Goal: Task Accomplishment & Management: Manage account settings

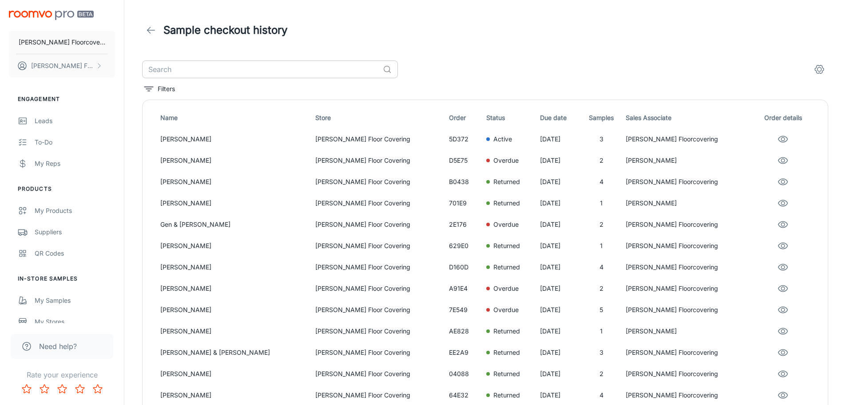
click at [230, 69] on input "text" at bounding box center [260, 69] width 237 height 18
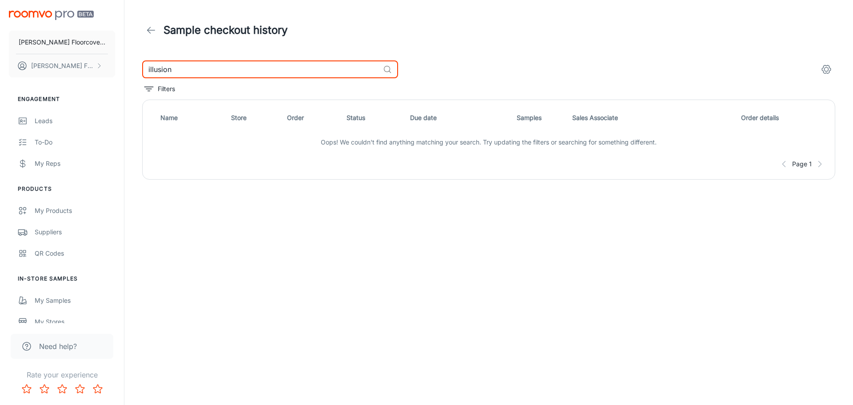
type input "illusion"
click at [152, 31] on icon at bounding box center [151, 30] width 11 height 11
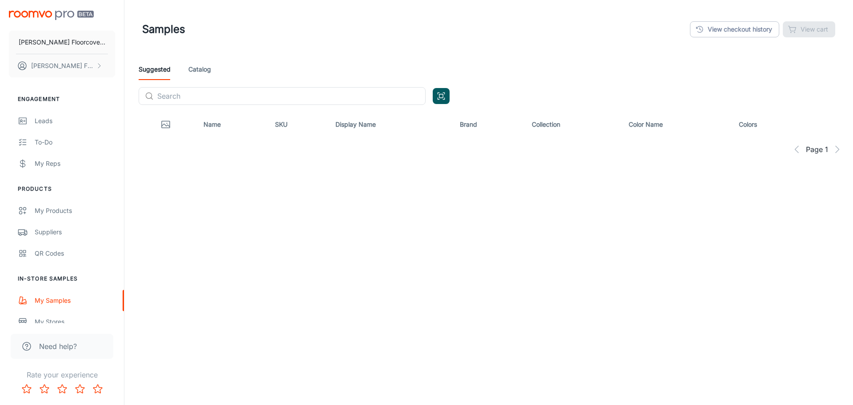
click at [196, 68] on link "Catalog" at bounding box center [199, 69] width 23 height 21
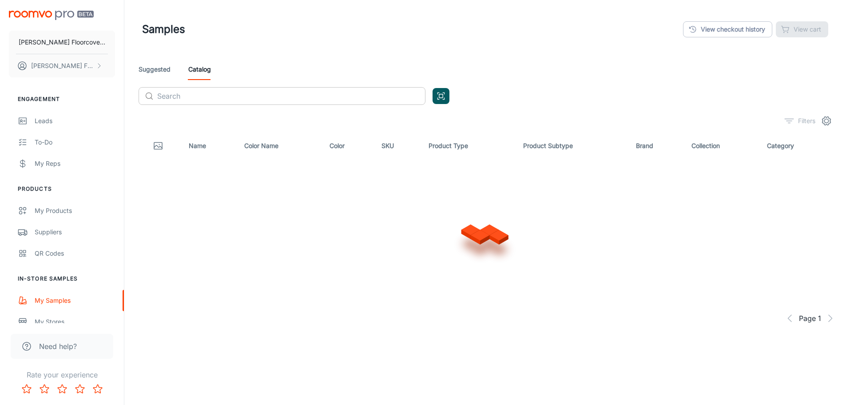
click at [198, 98] on input "text" at bounding box center [291, 96] width 268 height 18
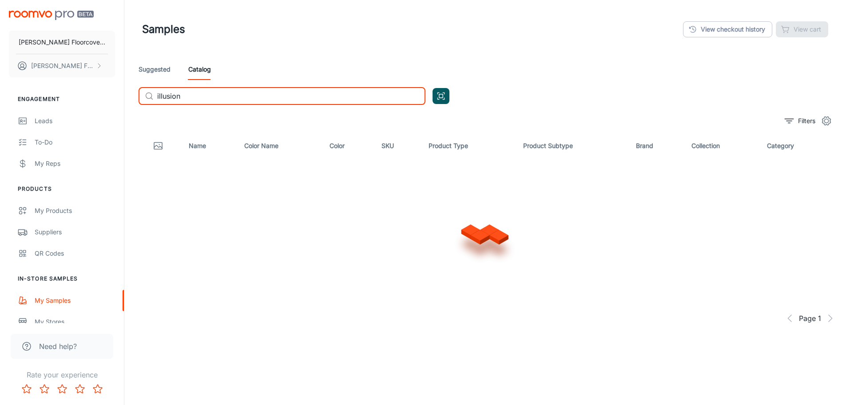
type input "illusion"
drag, startPoint x: 200, startPoint y: 96, endPoint x: 151, endPoint y: 99, distance: 48.5
click at [151, 99] on div "​ illusion ​" at bounding box center [282, 96] width 287 height 18
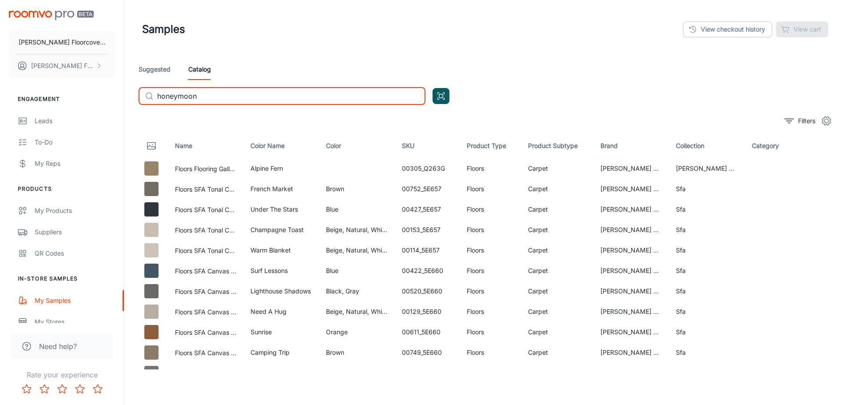
type input "honeymoon"
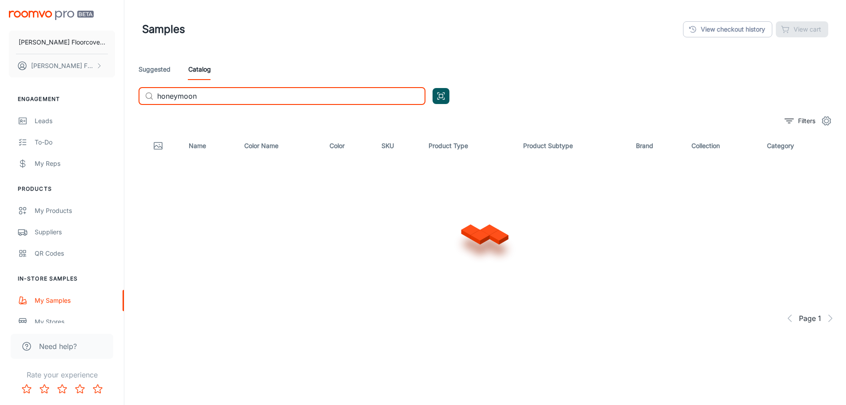
drag, startPoint x: 206, startPoint y: 97, endPoint x: 149, endPoint y: 96, distance: 57.3
click at [149, 96] on div "​ honeymoon ​" at bounding box center [282, 96] width 287 height 18
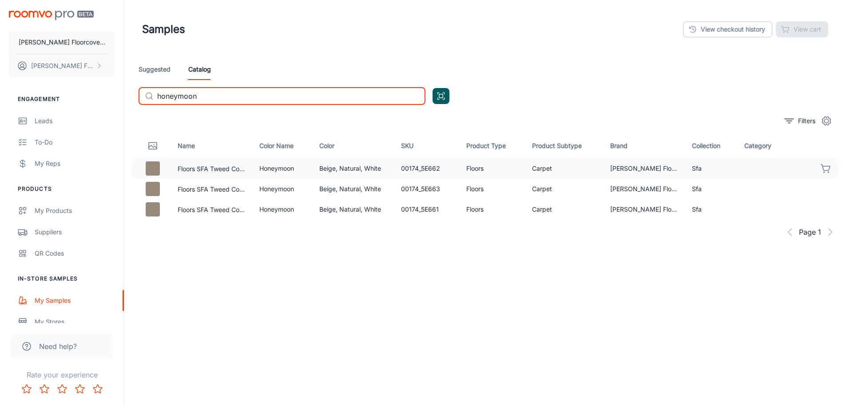
click at [826, 167] on icon "button" at bounding box center [826, 168] width 11 height 11
drag, startPoint x: 216, startPoint y: 95, endPoint x: 113, endPoint y: 97, distance: 103.5
click at [113, 97] on div "[PERSON_NAME] Floorcovering [PERSON_NAME] Floorcovering Engagement Leads To-do …" at bounding box center [423, 226] width 846 height 453
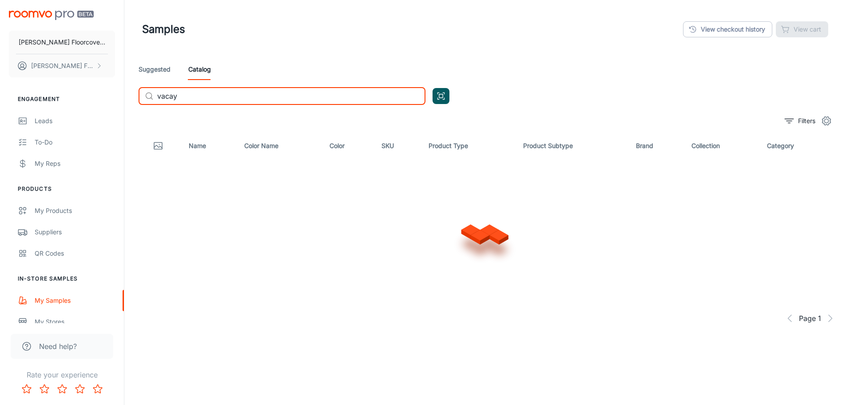
type input "vacay"
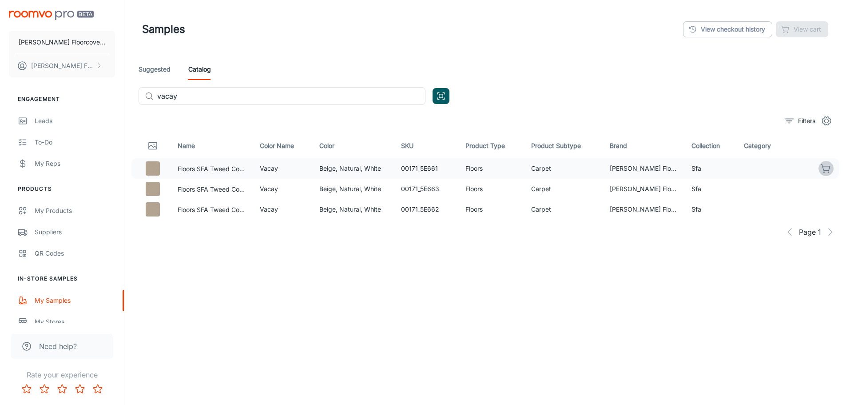
click at [825, 171] on icon "button" at bounding box center [825, 167] width 9 height 6
click at [827, 170] on icon "button" at bounding box center [826, 168] width 11 height 11
click at [814, 31] on div "View checkout history View cart" at bounding box center [755, 29] width 145 height 16
click at [827, 166] on icon "button" at bounding box center [825, 167] width 9 height 6
click at [827, 188] on icon "button" at bounding box center [826, 188] width 11 height 11
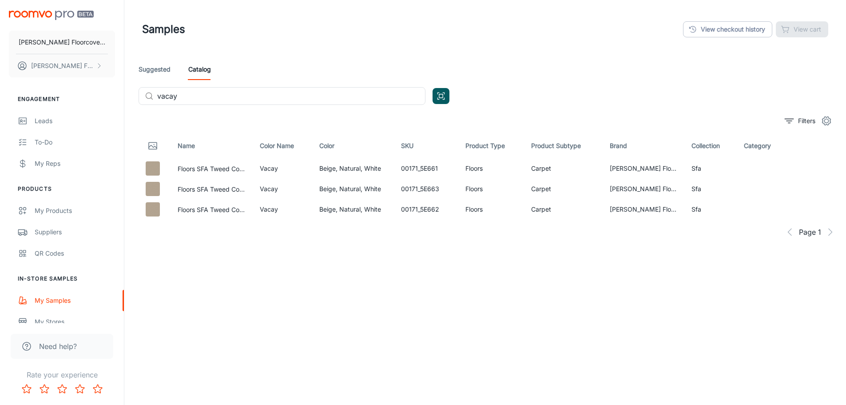
click at [800, 28] on div "View checkout history View cart" at bounding box center [755, 29] width 145 height 16
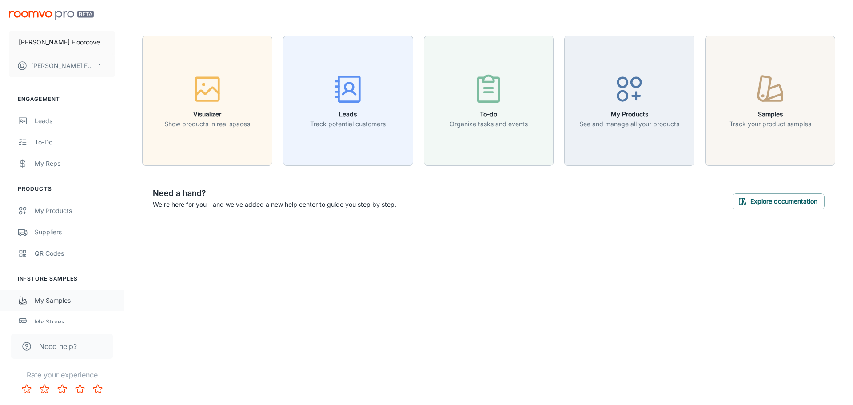
click at [61, 300] on div "My Samples" at bounding box center [75, 300] width 80 height 10
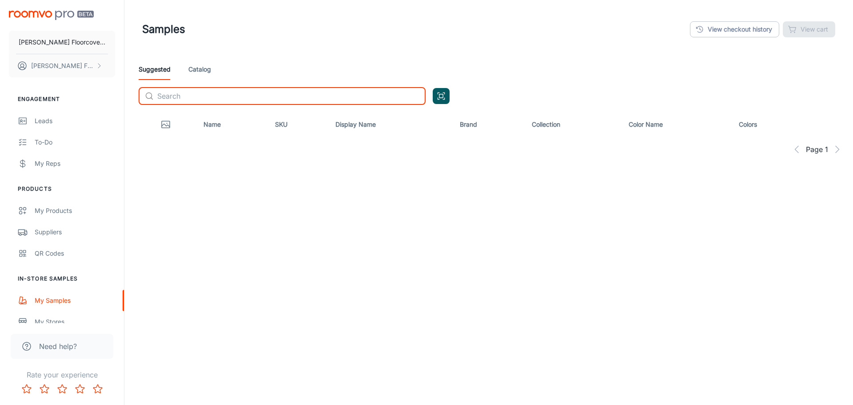
click at [285, 96] on input "text" at bounding box center [291, 96] width 268 height 18
type input "vacay"
click at [206, 67] on link "Catalog" at bounding box center [199, 69] width 23 height 21
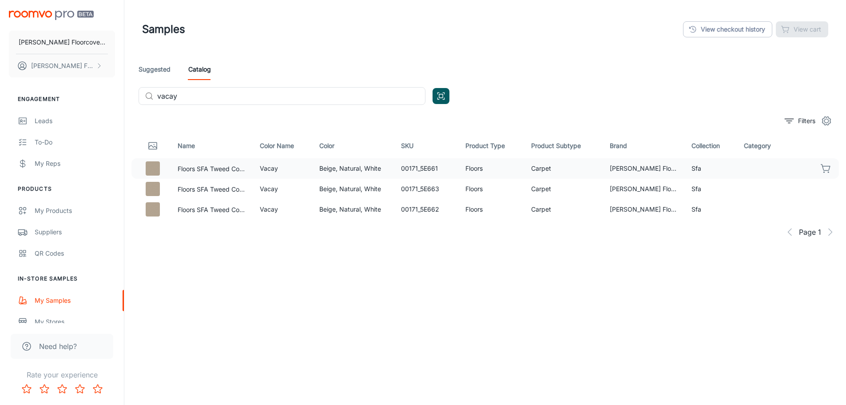
click at [826, 167] on icon "button" at bounding box center [826, 168] width 11 height 11
